Goal: Check status: Check status

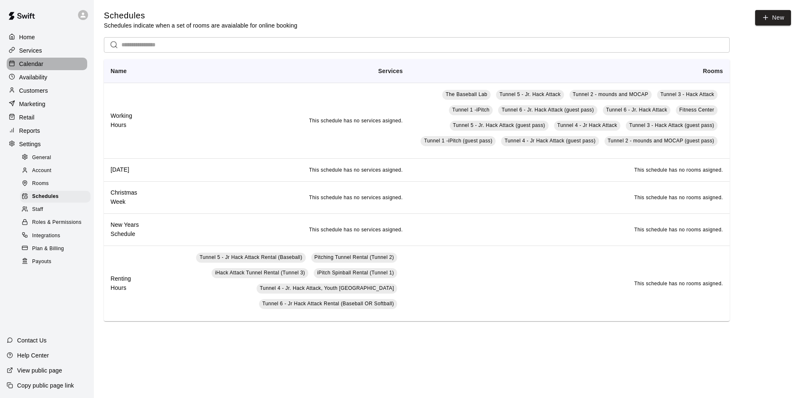
click at [24, 68] on p "Calendar" at bounding box center [31, 64] width 24 height 8
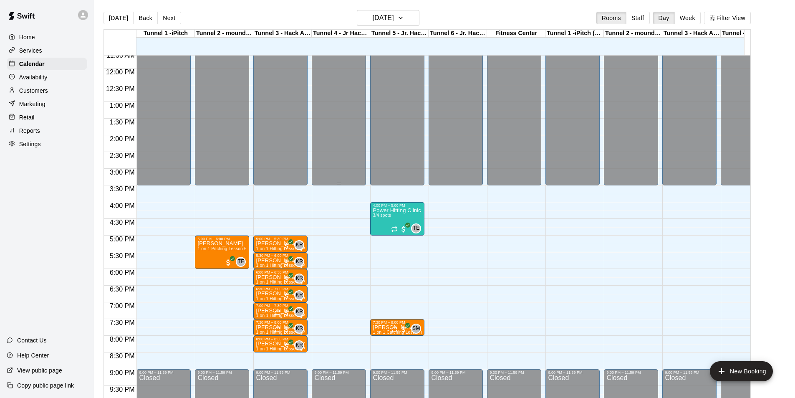
scroll to position [410, 0]
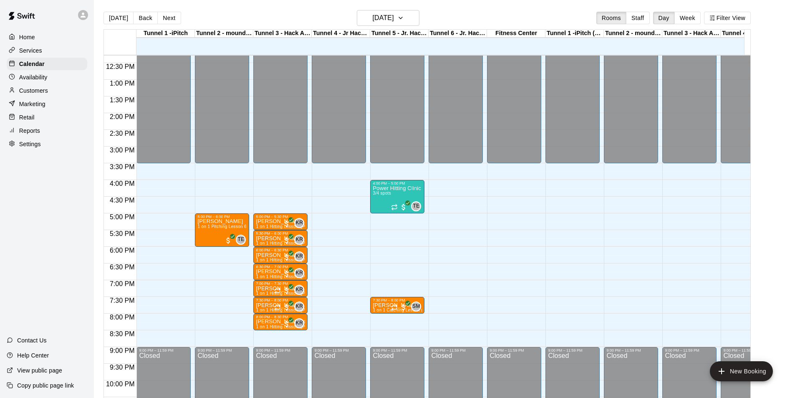
click at [351, 267] on div "12:00 AM – 3:30 PM Closed 9:00 PM – 11:59 PM Closed" at bounding box center [339, 46] width 54 height 801
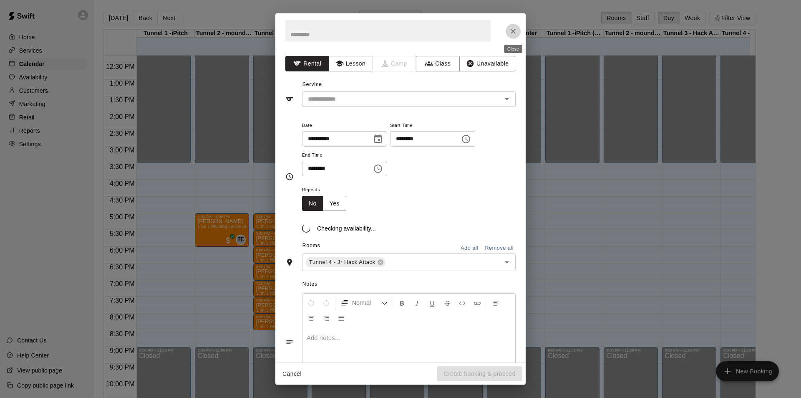
click at [516, 33] on icon "Close" at bounding box center [513, 31] width 8 height 8
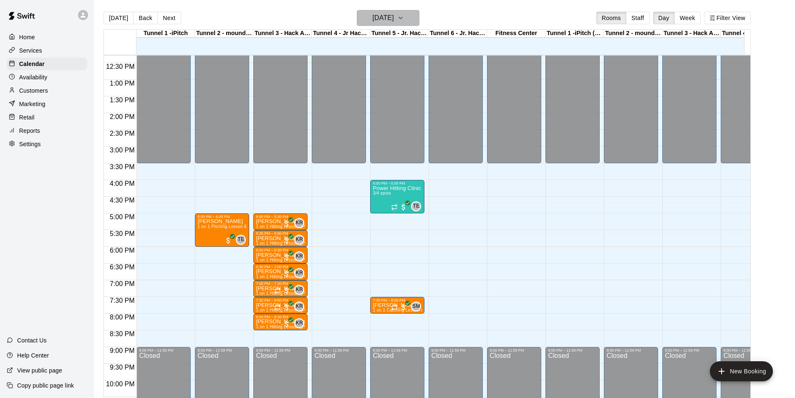
click at [390, 14] on h6 "[DATE]" at bounding box center [383, 18] width 21 height 12
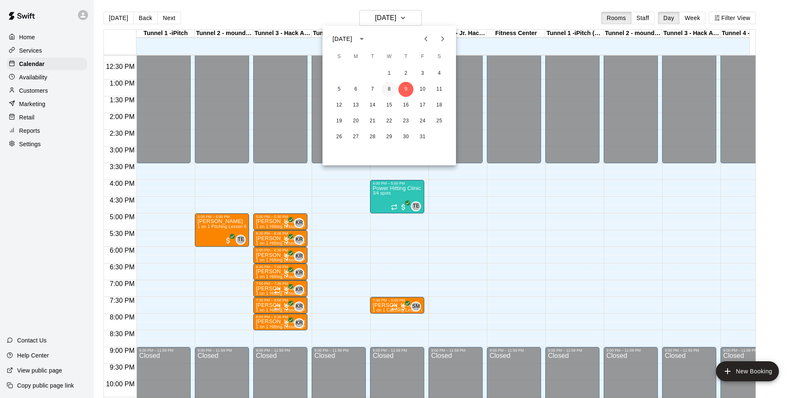
click at [390, 88] on button "8" at bounding box center [389, 89] width 15 height 15
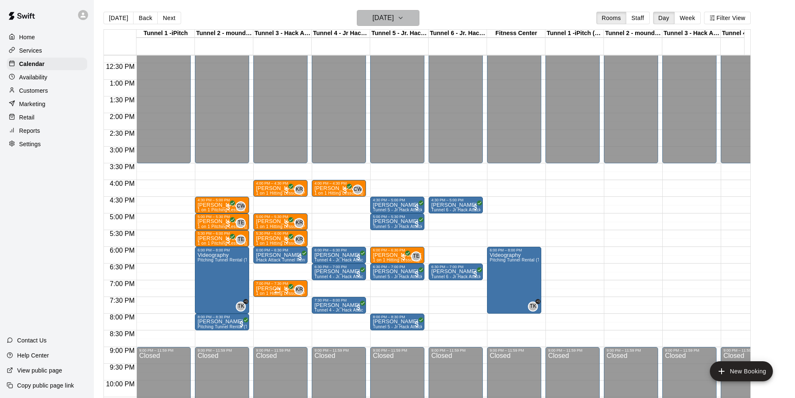
click at [393, 22] on h6 "[DATE]" at bounding box center [383, 18] width 21 height 12
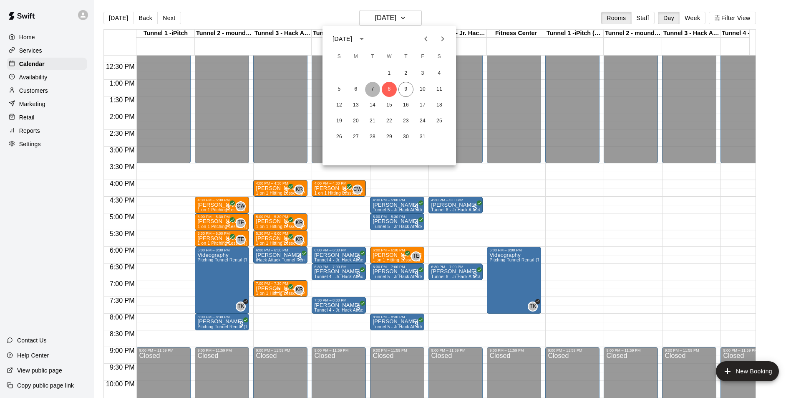
click at [373, 91] on button "7" at bounding box center [372, 89] width 15 height 15
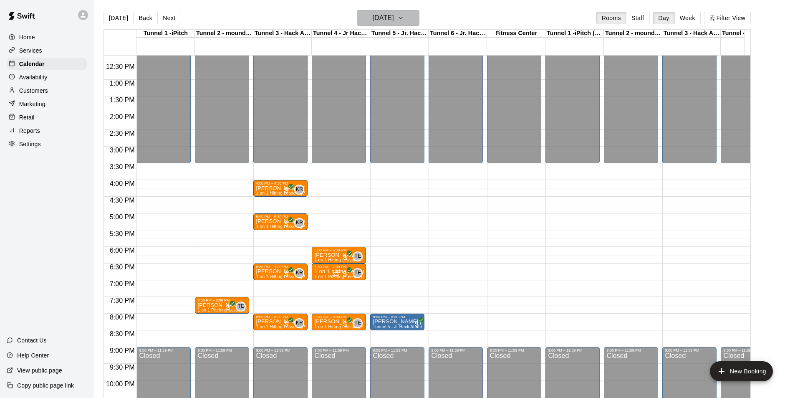
click at [383, 20] on h6 "[DATE]" at bounding box center [383, 18] width 21 height 12
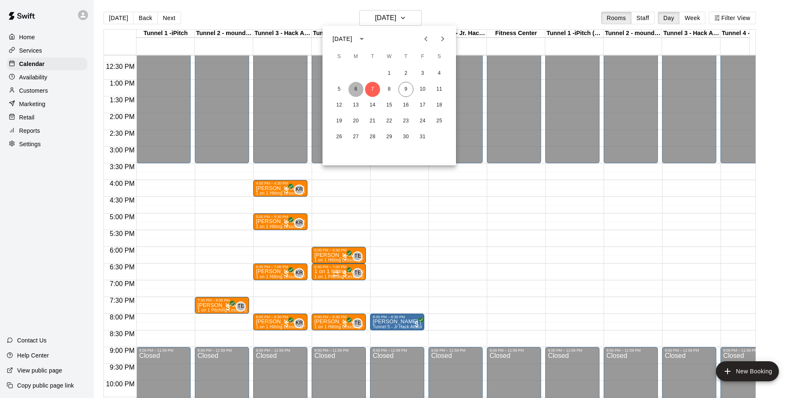
click at [357, 88] on button "6" at bounding box center [355, 89] width 15 height 15
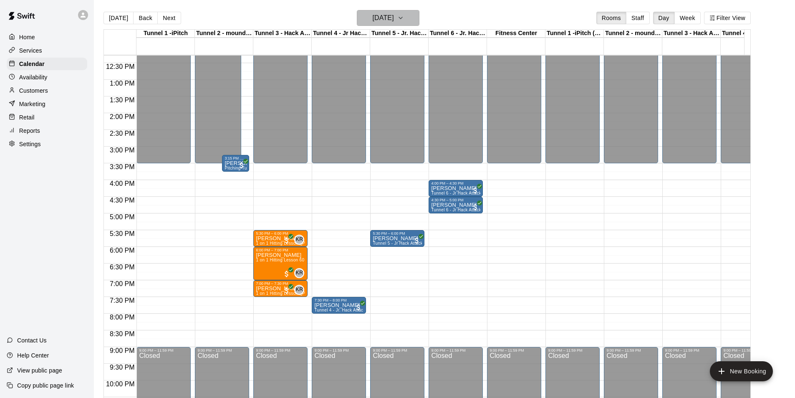
click at [390, 15] on h6 "[DATE]" at bounding box center [383, 18] width 21 height 12
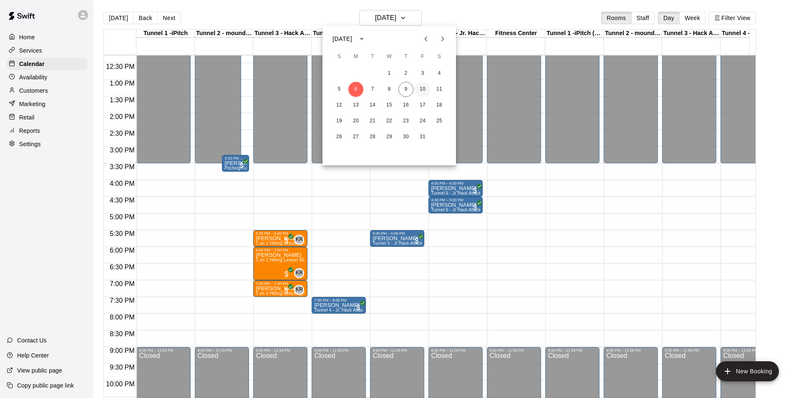
click at [423, 91] on button "10" at bounding box center [422, 89] width 15 height 15
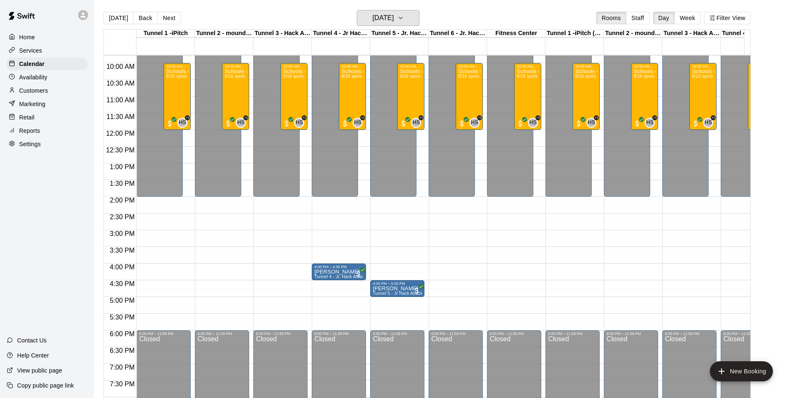
scroll to position [285, 0]
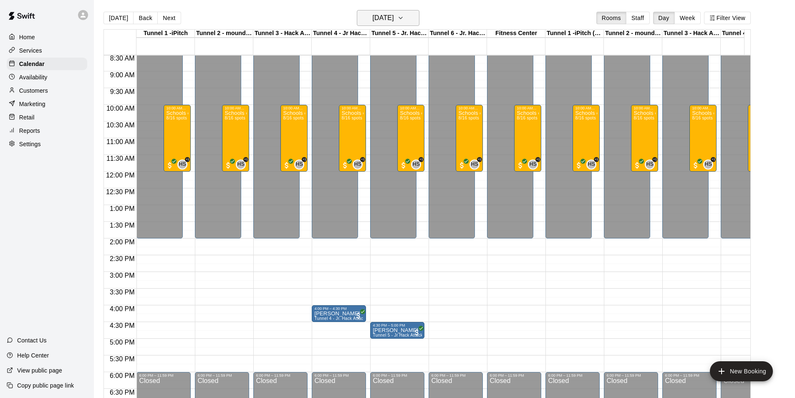
click at [375, 18] on h6 "[DATE]" at bounding box center [383, 18] width 21 height 12
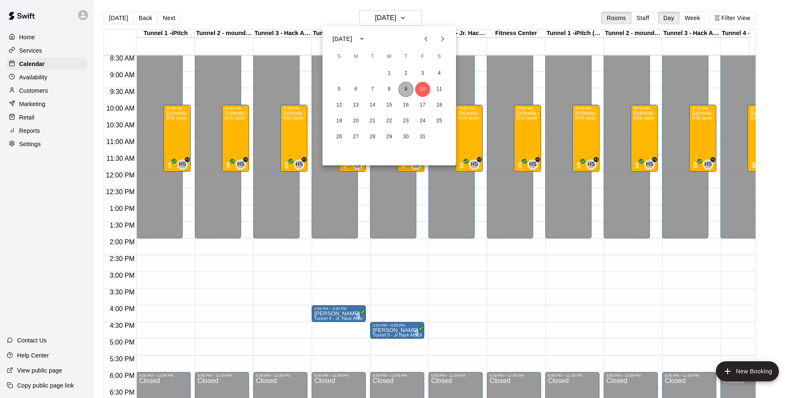
click at [406, 82] on button "9" at bounding box center [405, 89] width 15 height 15
